Goal: Navigation & Orientation: Find specific page/section

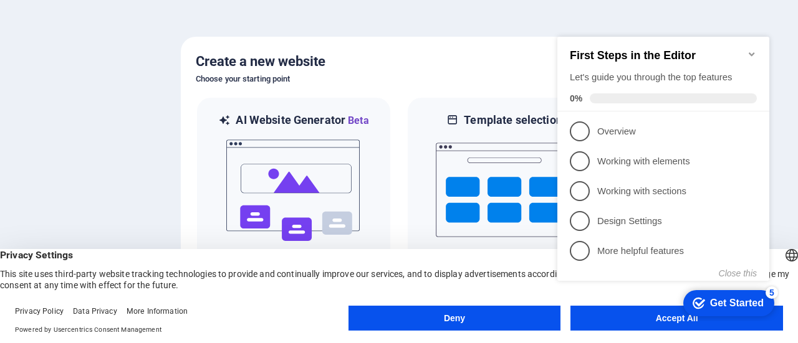
click at [746, 49] on icon "Minimize checklist" at bounding box center [751, 54] width 10 height 10
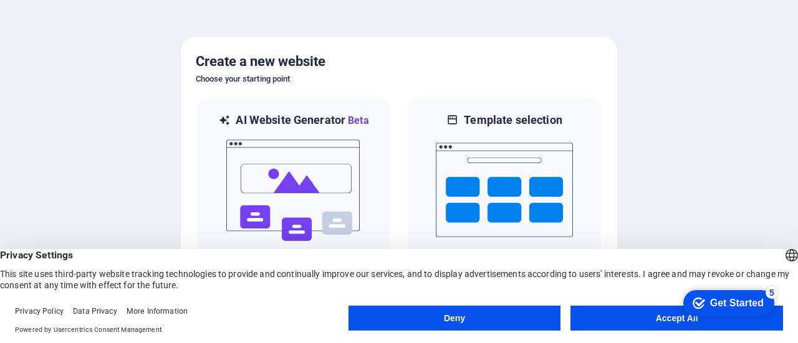
drag, startPoint x: 797, startPoint y: 33, endPoint x: 796, endPoint y: 88, distance: 55.5
click at [796, 88] on div at bounding box center [399, 171] width 798 height 343
click at [632, 317] on button "Accept All" at bounding box center [676, 318] width 212 height 25
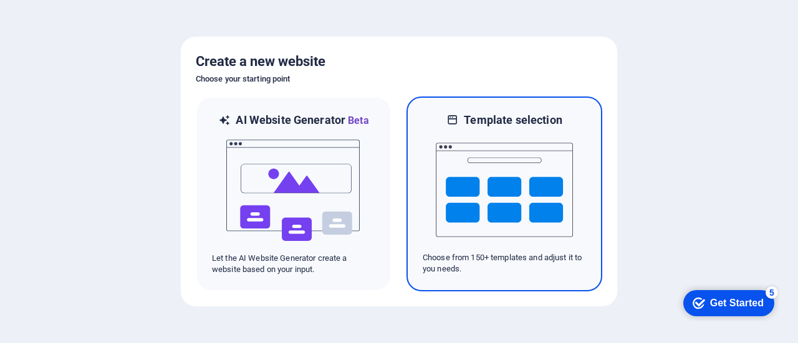
click at [474, 186] on img at bounding box center [504, 190] width 137 height 125
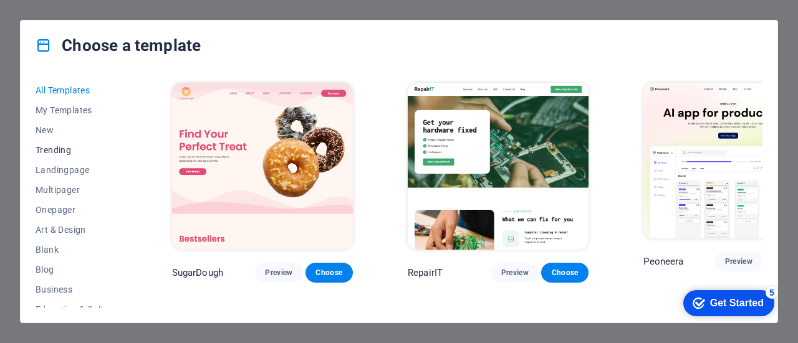
click at [53, 146] on span "Trending" at bounding box center [77, 150] width 82 height 10
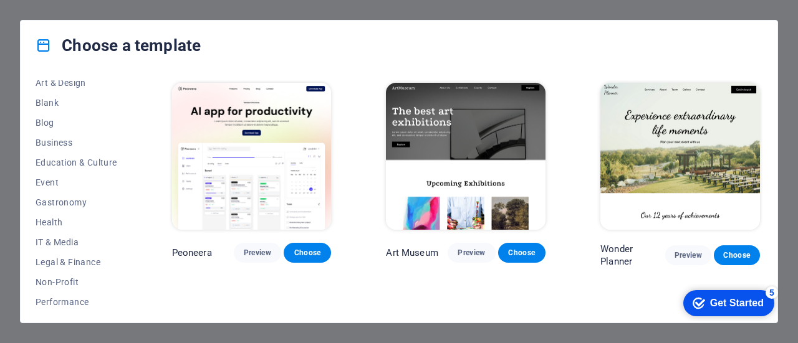
scroll to position [167, 0]
click at [65, 207] on button "Health" at bounding box center [77, 203] width 82 height 20
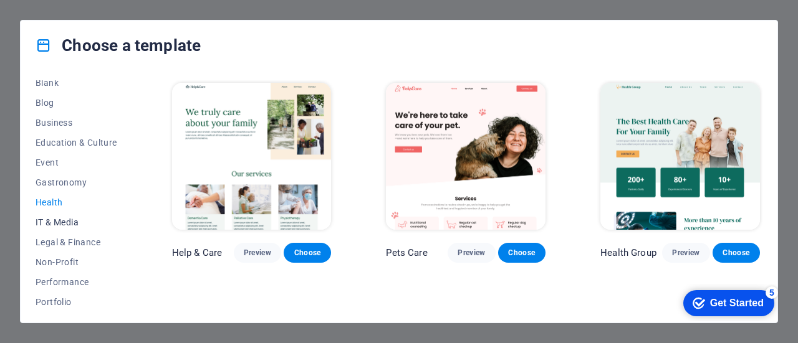
click at [61, 226] on span "IT & Media" at bounding box center [77, 222] width 82 height 10
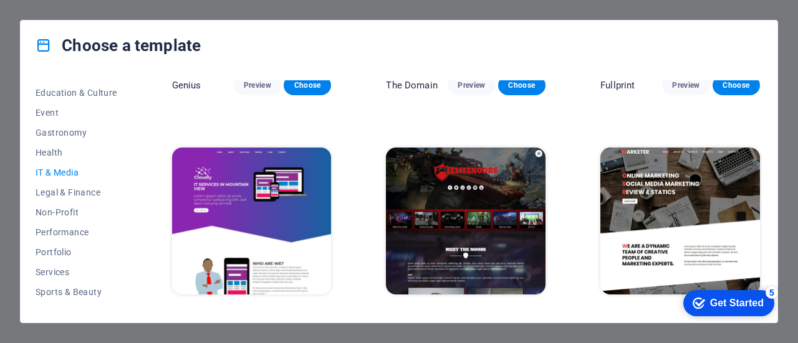
scroll to position [650, 0]
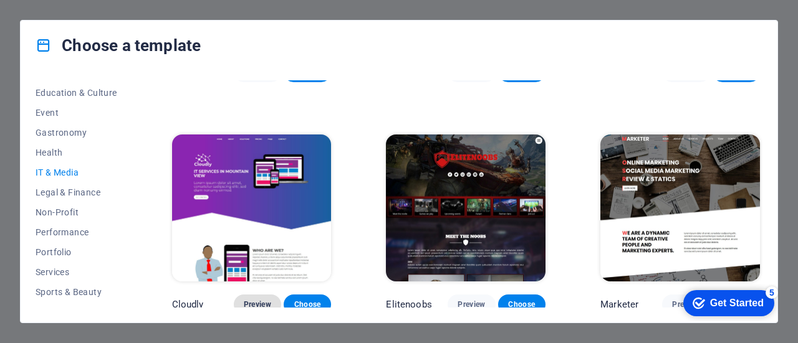
click at [265, 300] on span "Preview" at bounding box center [257, 305] width 27 height 10
click at [768, 9] on div "Choose a template All Templates My Templates New Trending Landingpage Multipage…" at bounding box center [399, 171] width 798 height 343
